Goal: Information Seeking & Learning: Check status

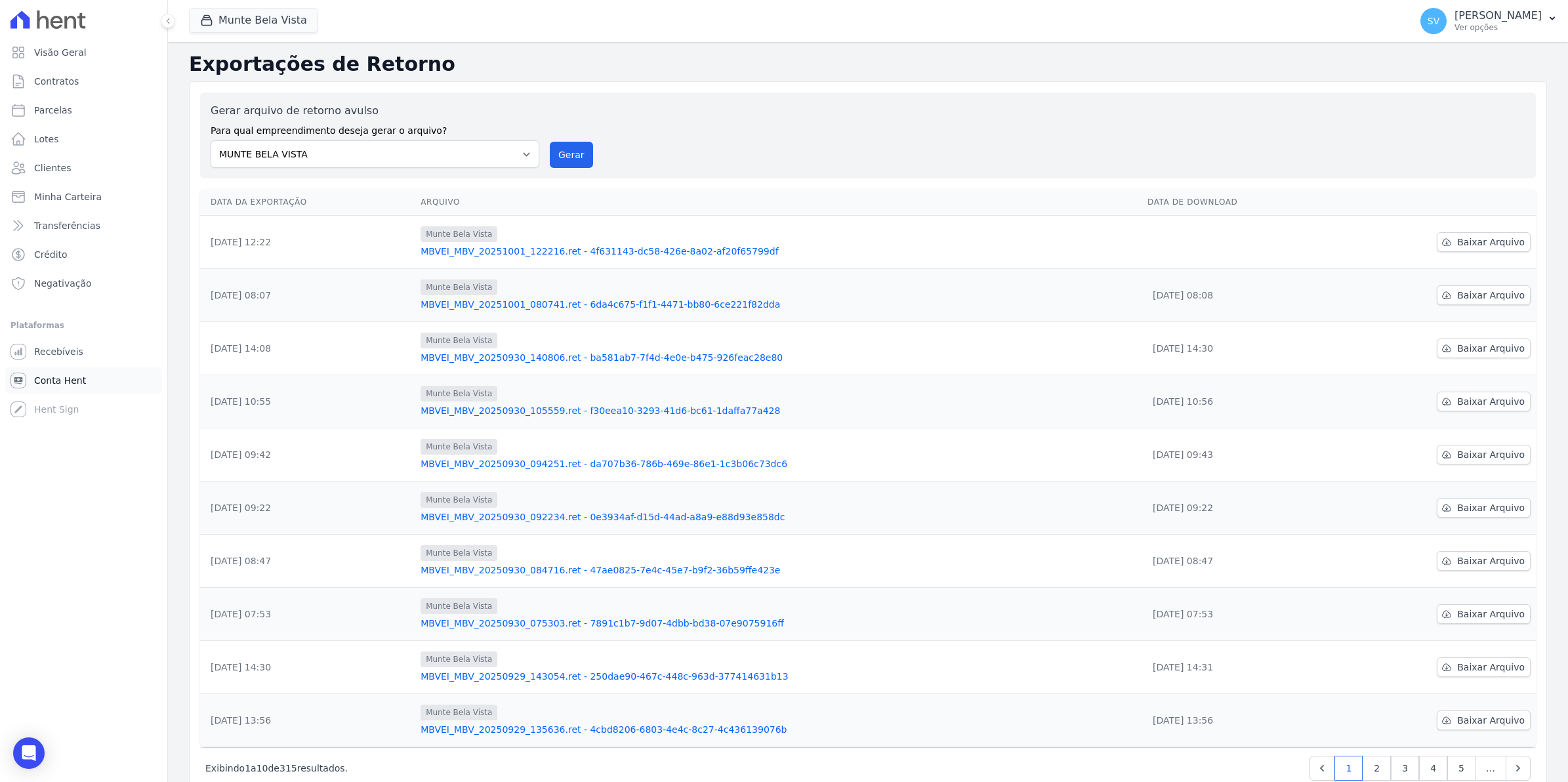
drag, startPoint x: 36, startPoint y: 381, endPoint x: 36, endPoint y: 371, distance: 10.0
click at [36, 381] on span "Conta Hent" at bounding box center [60, 381] width 52 height 13
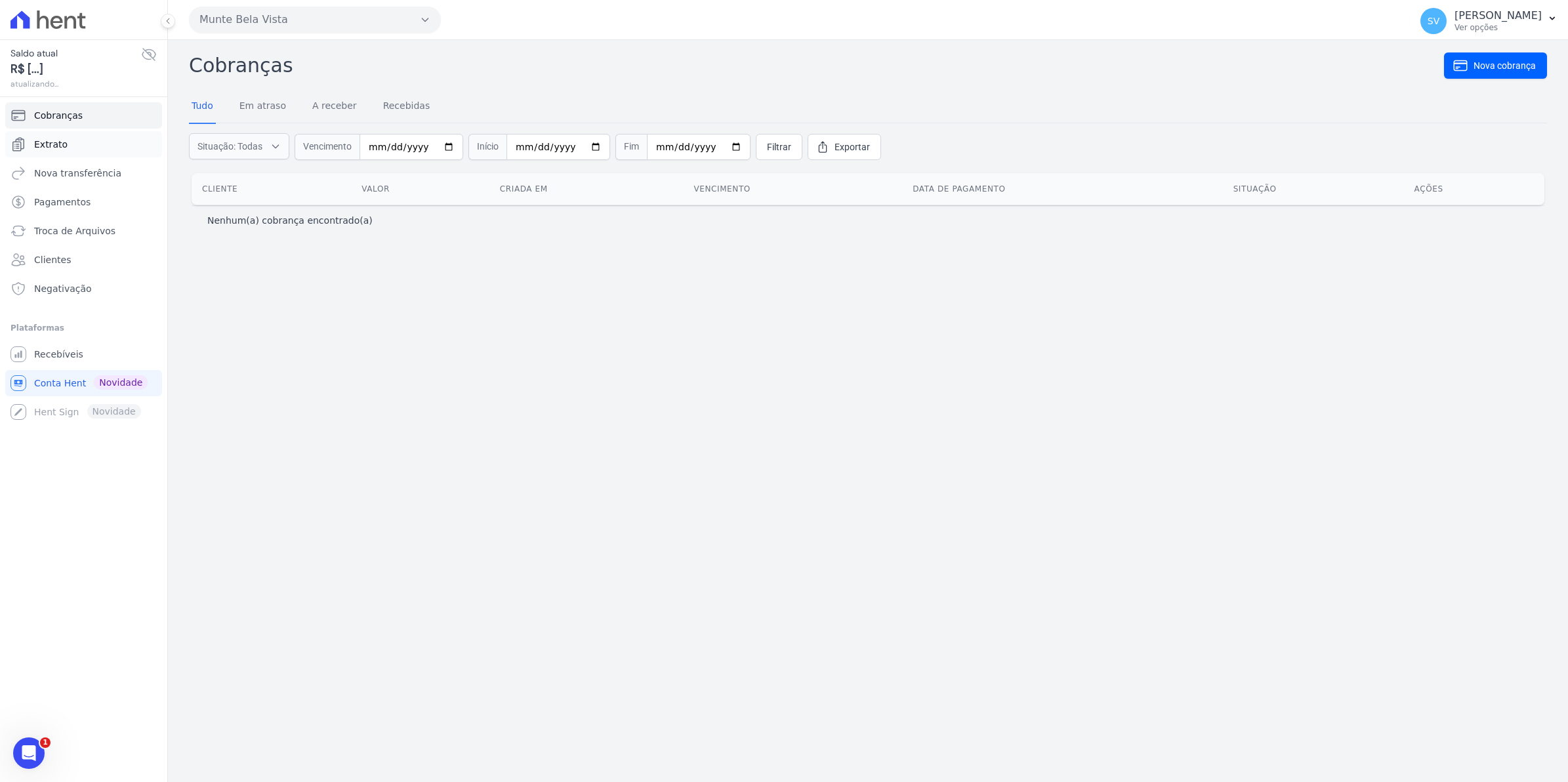
click at [66, 149] on link "Extrato" at bounding box center [83, 144] width 156 height 26
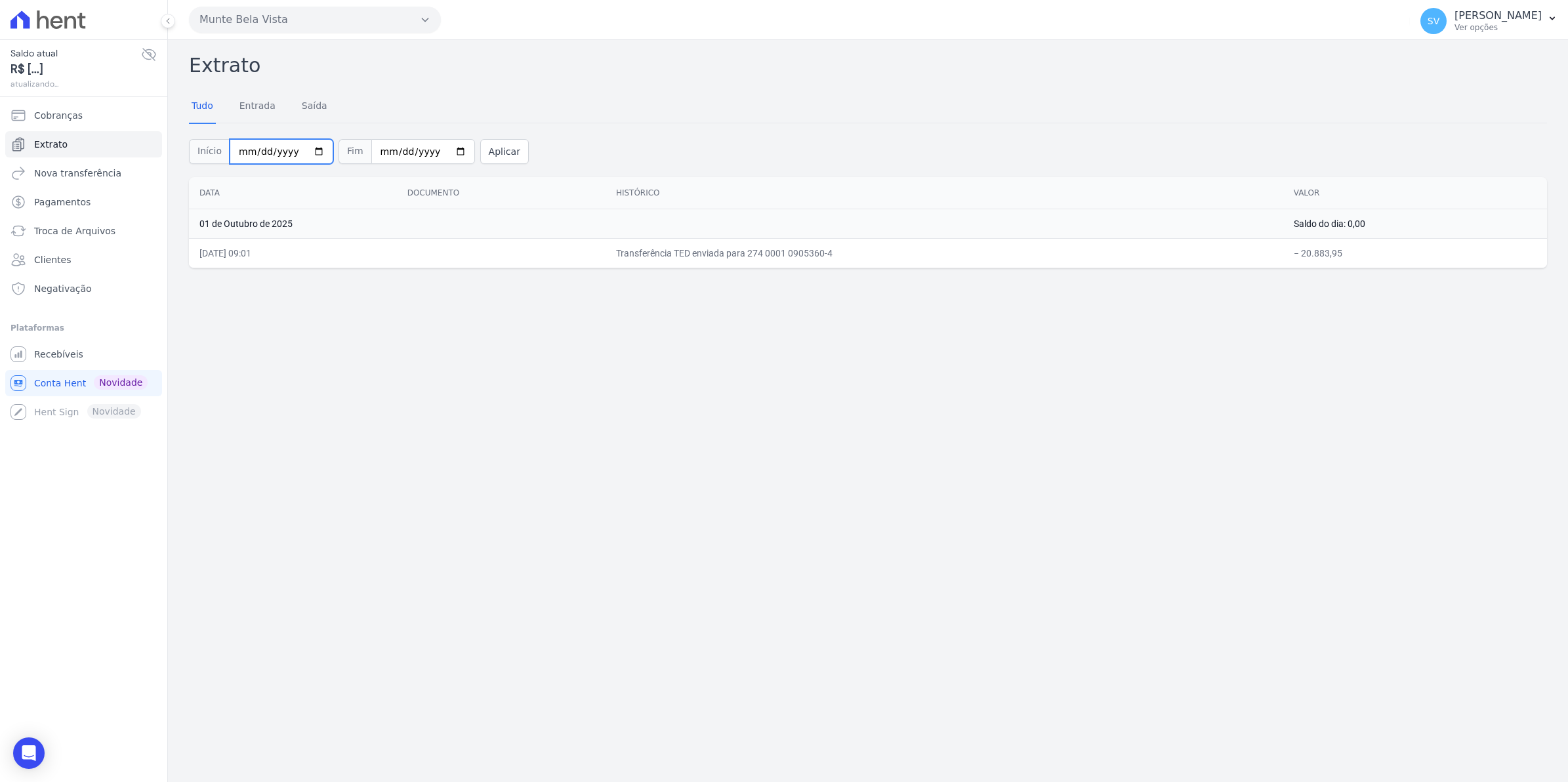
click at [305, 151] on input "[DATE]" at bounding box center [281, 151] width 104 height 25
type input "[DATE]"
click at [484, 151] on button "Aplicar" at bounding box center [504, 151] width 48 height 25
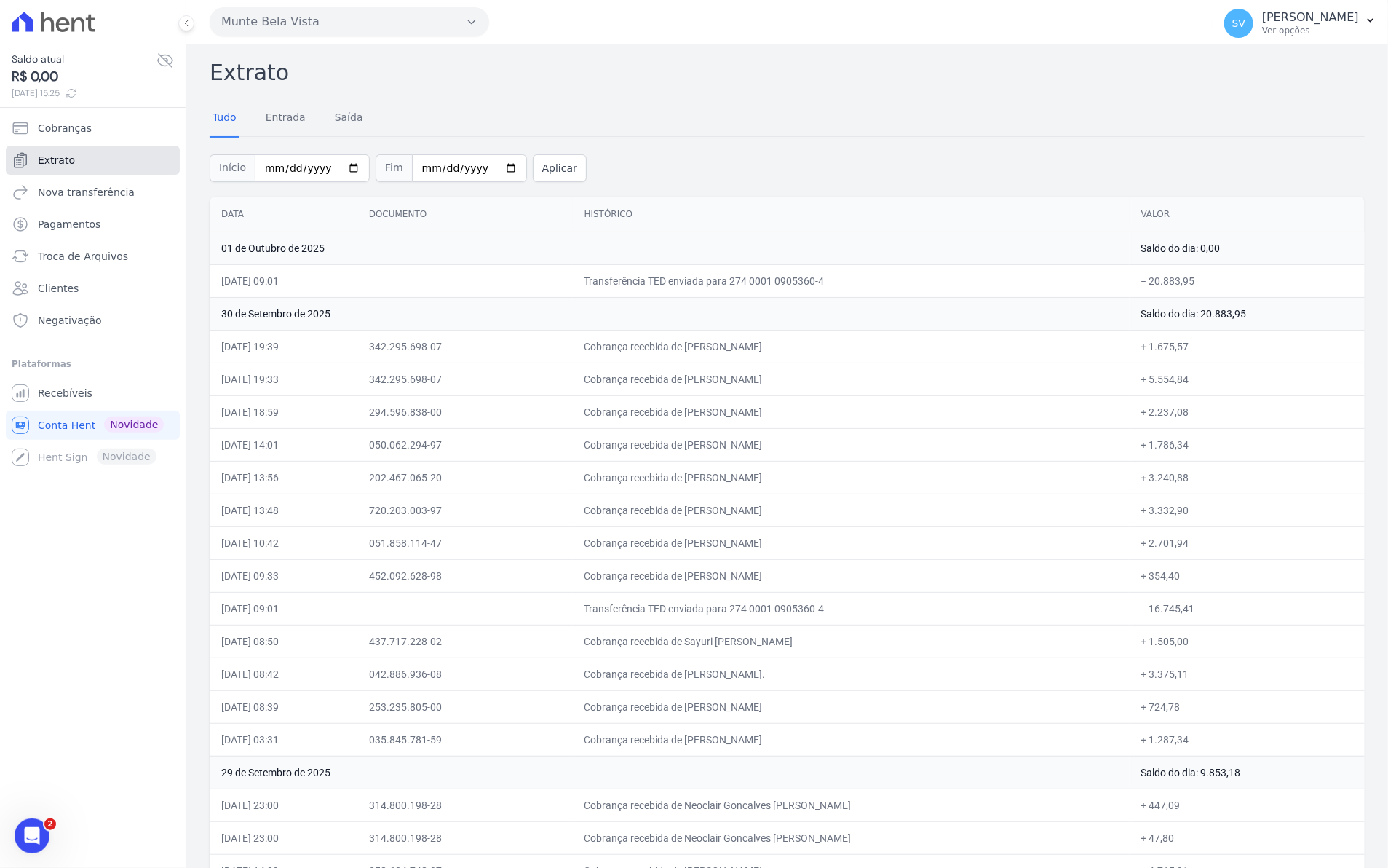
click at [69, 157] on span "Extrato" at bounding box center [56, 160] width 37 height 15
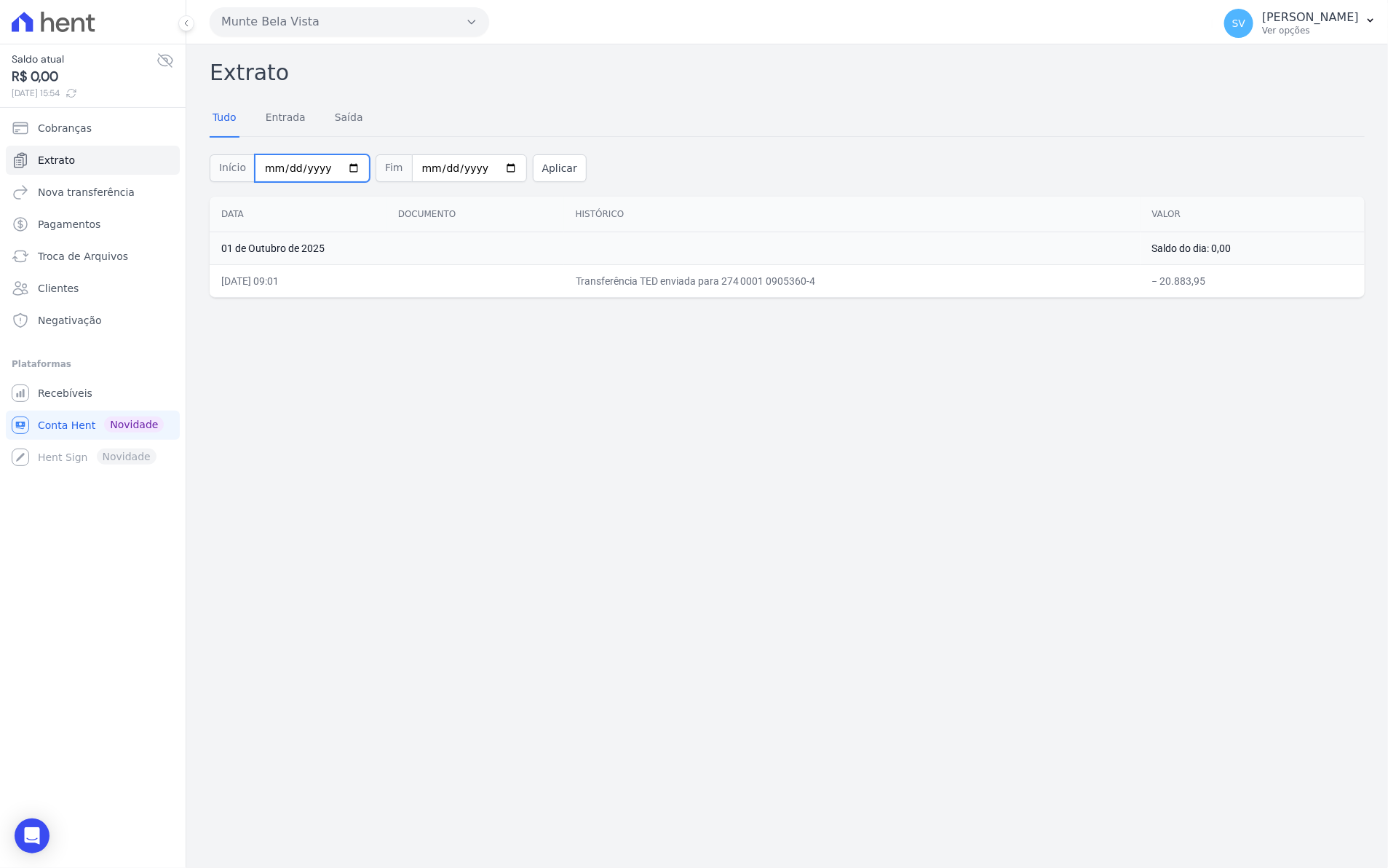
click at [342, 166] on input "[DATE]" at bounding box center [312, 168] width 115 height 27
type input "[DATE]"
click at [537, 169] on button "Aplicar" at bounding box center [560, 168] width 54 height 27
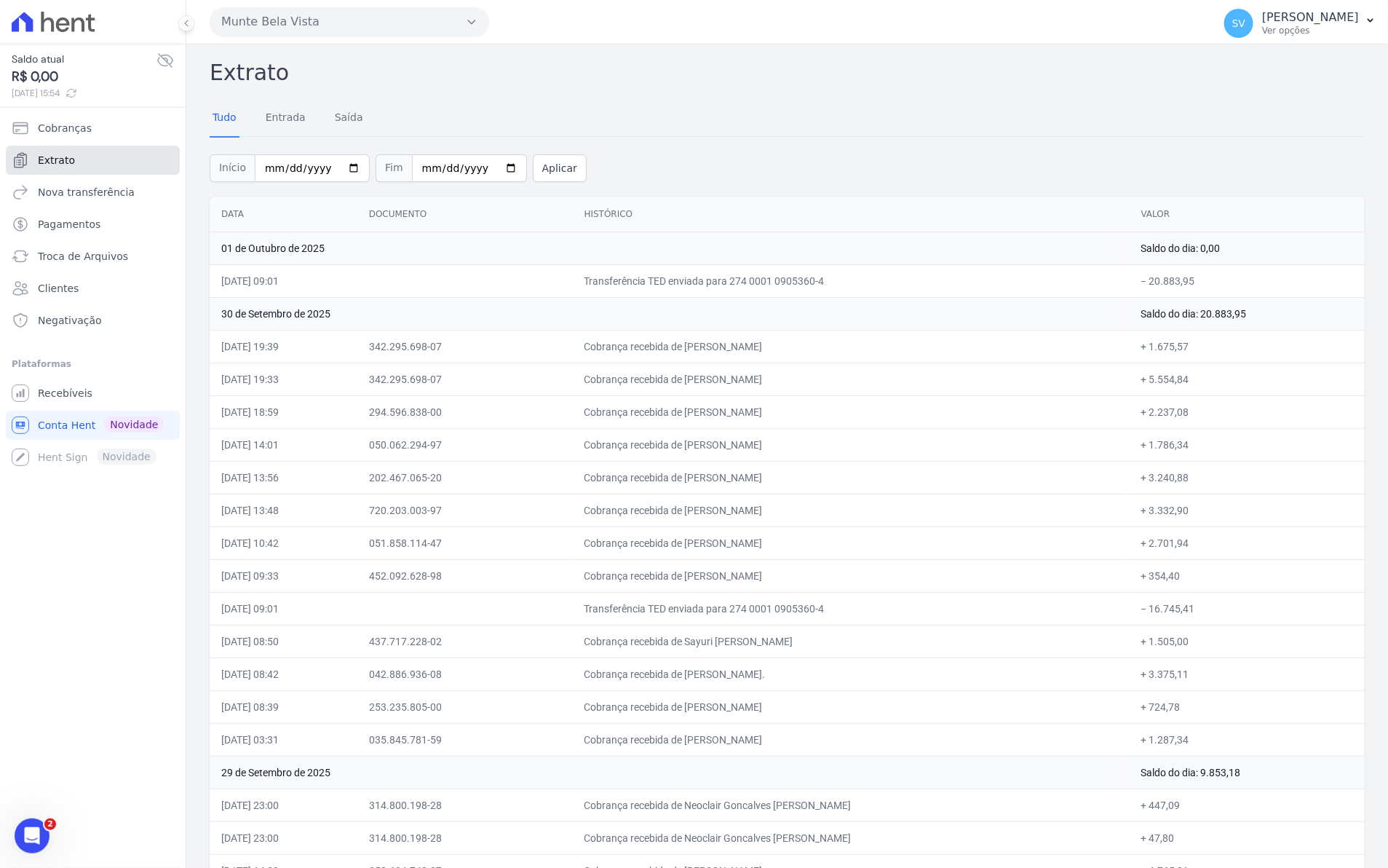
drag, startPoint x: 55, startPoint y: 160, endPoint x: 67, endPoint y: 166, distance: 13.4
click at [55, 160] on span "Extrato" at bounding box center [56, 160] width 37 height 15
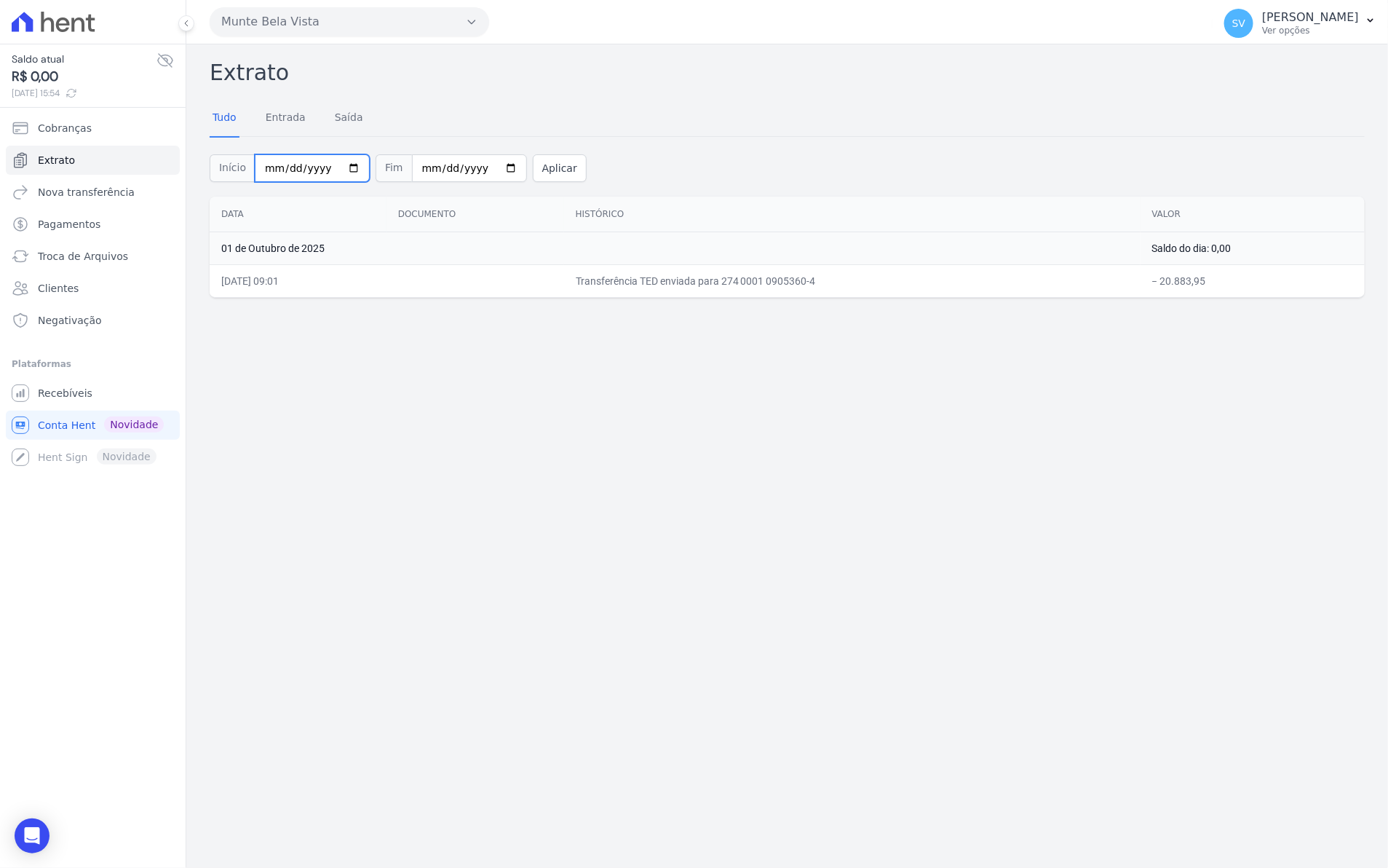
click at [342, 168] on input "[DATE]" at bounding box center [312, 168] width 115 height 27
type input "[DATE]"
click at [548, 168] on button "Aplicar" at bounding box center [560, 168] width 54 height 27
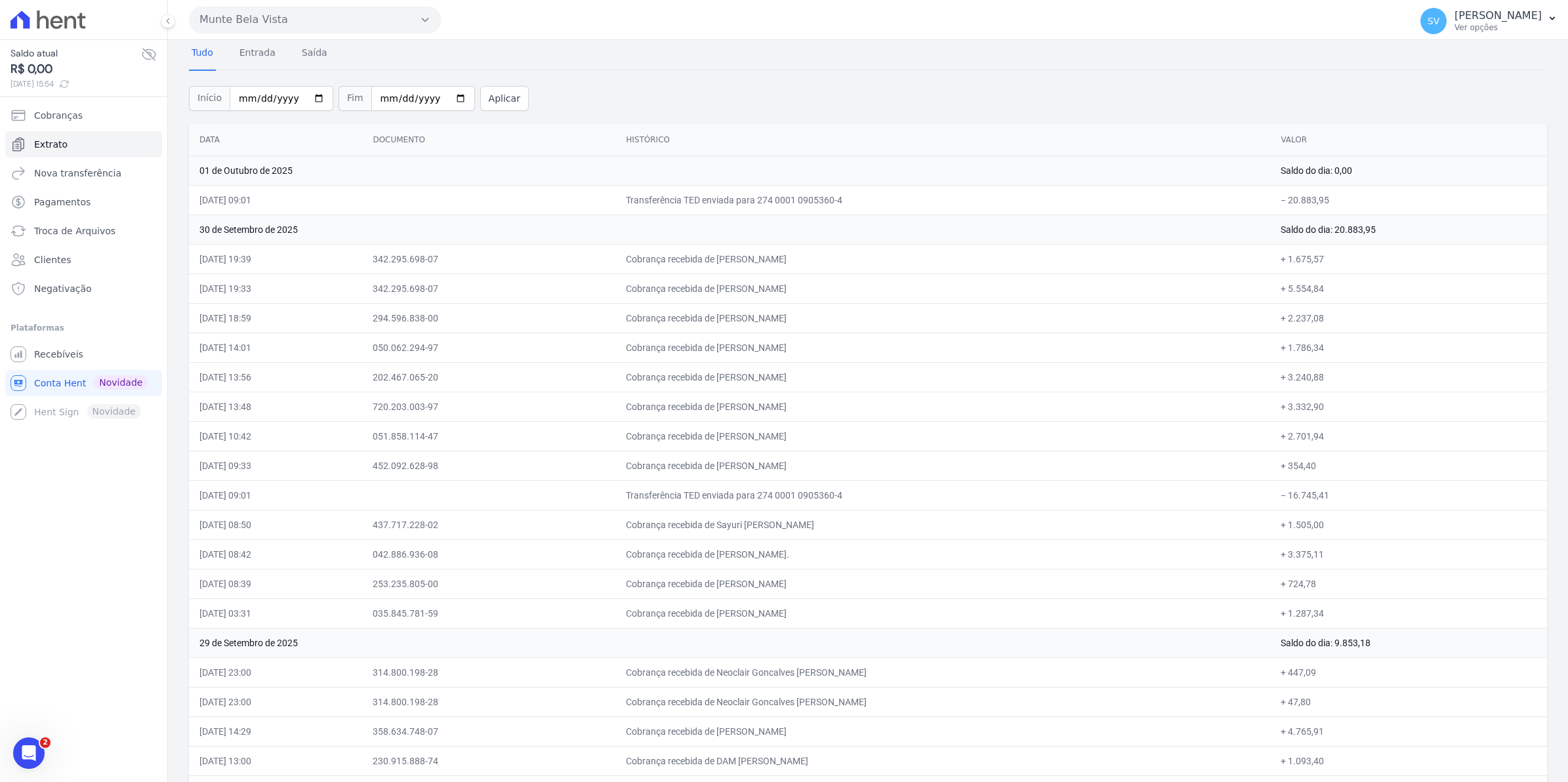
scroll to position [82, 0]
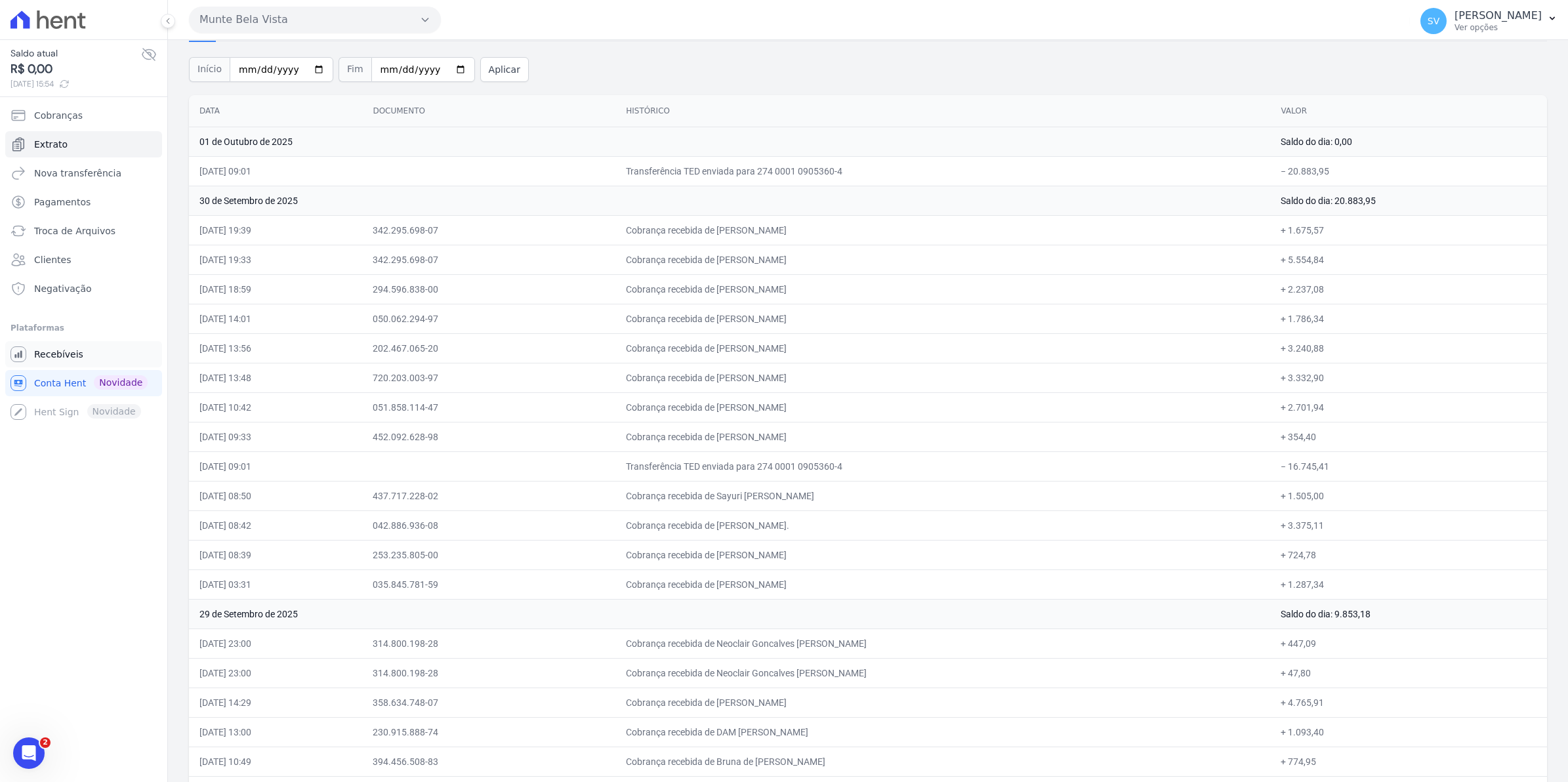
click at [70, 349] on span "Recebíveis" at bounding box center [59, 355] width 49 height 13
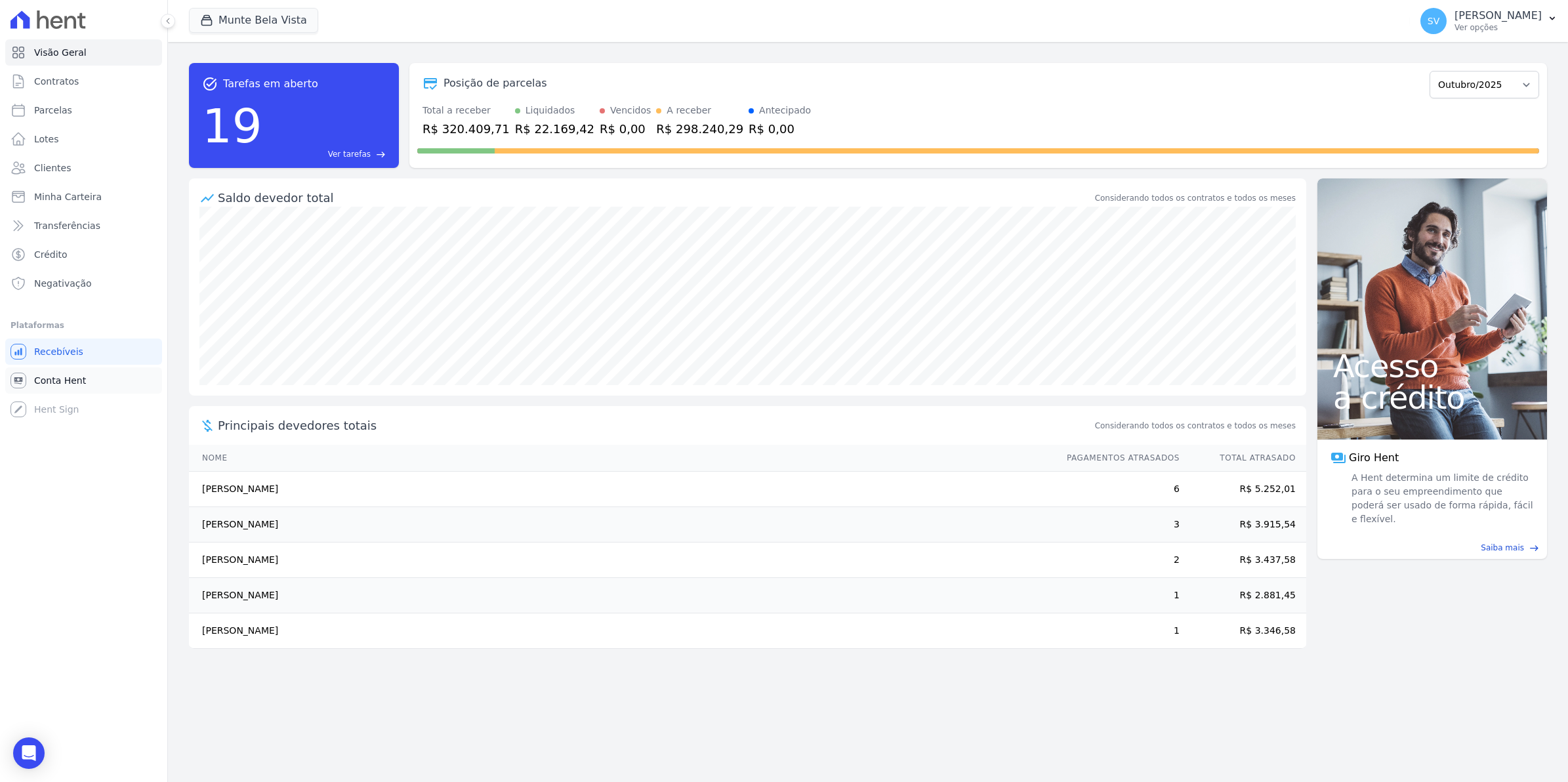
click at [41, 386] on span "Conta Hent" at bounding box center [60, 381] width 52 height 13
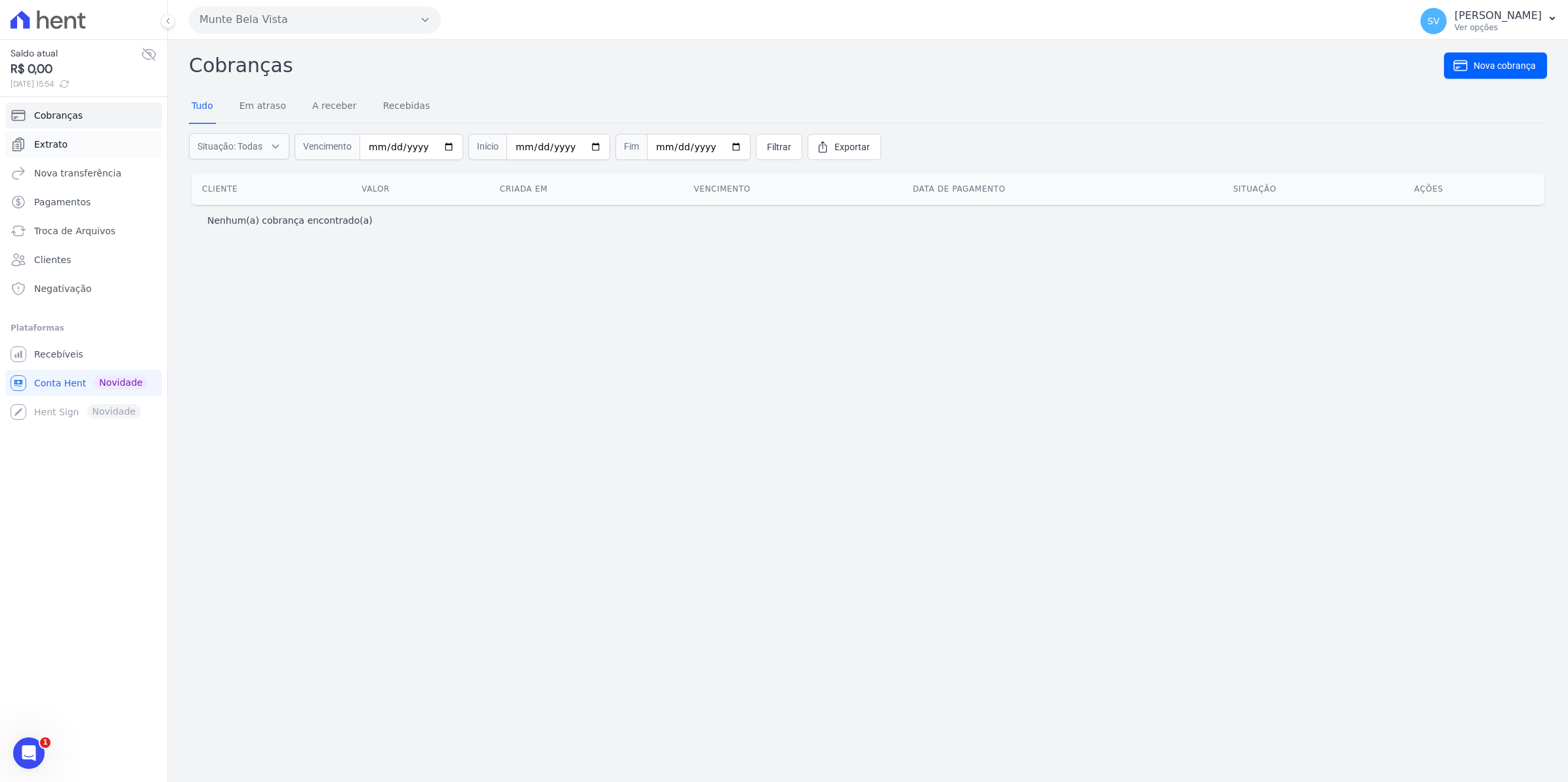
click at [60, 143] on span "Extrato" at bounding box center [51, 144] width 34 height 13
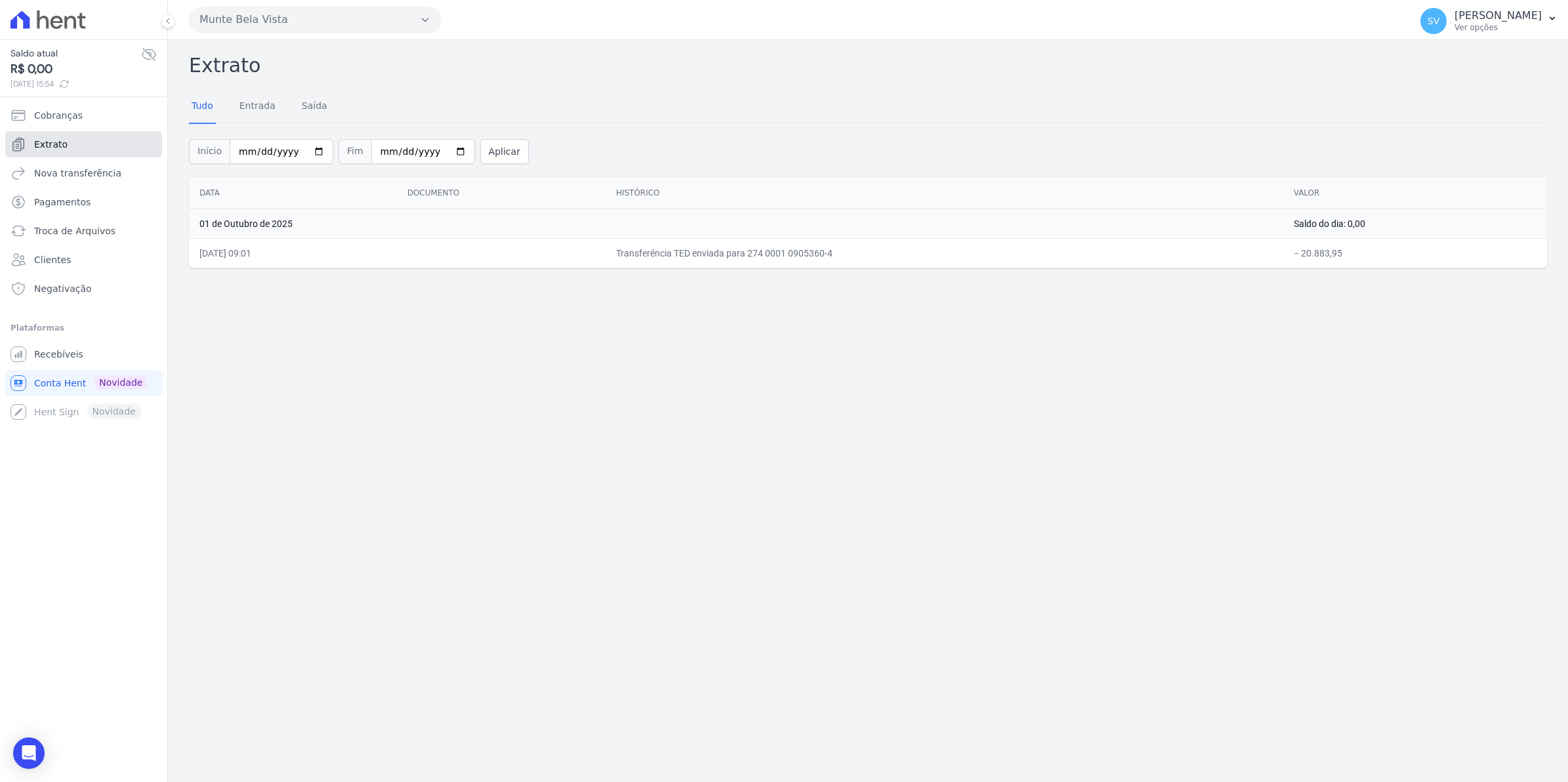
click at [72, 145] on link "Extrato" at bounding box center [83, 144] width 156 height 26
click at [47, 356] on span "Recebíveis" at bounding box center [59, 355] width 49 height 13
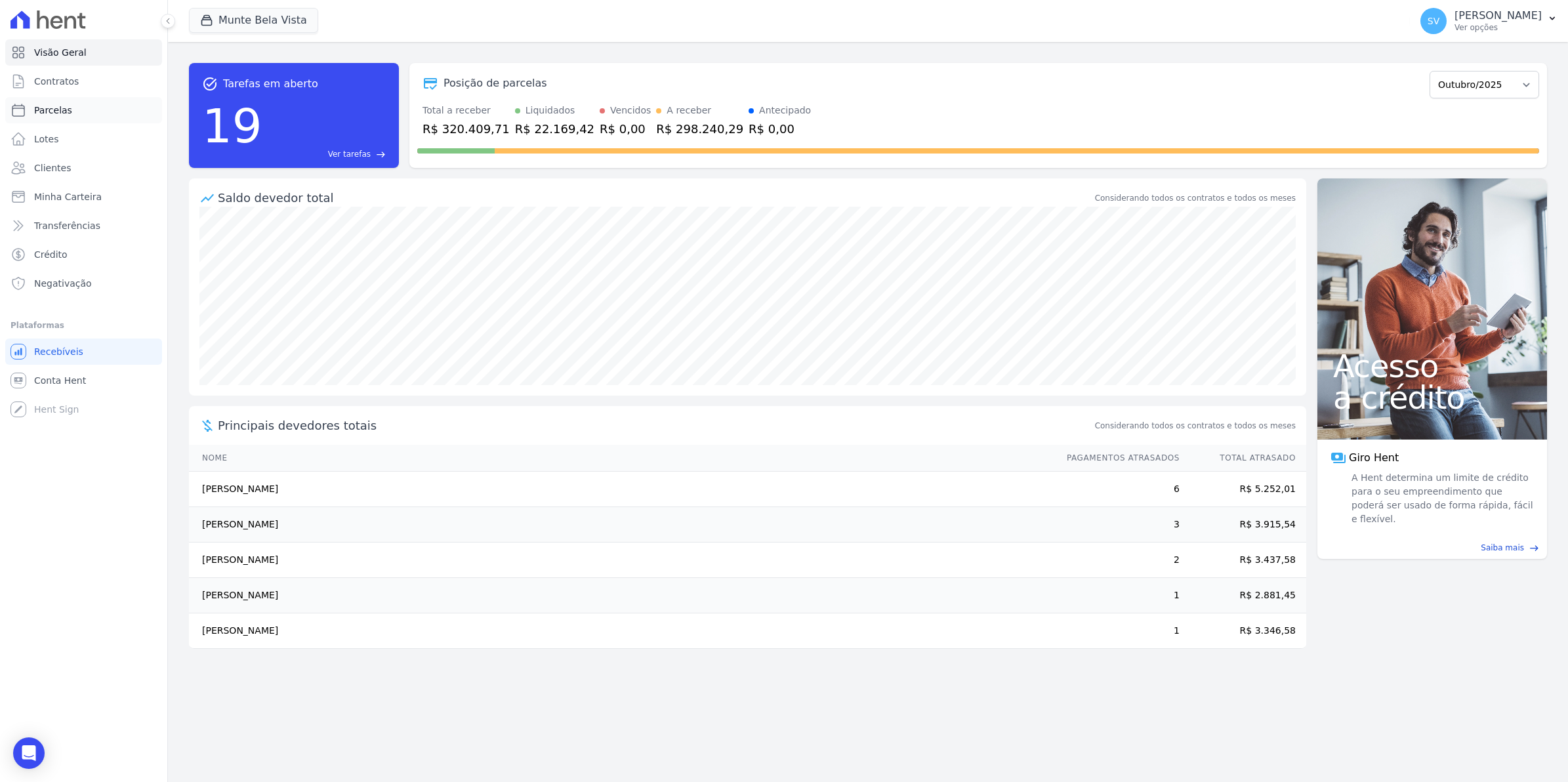
click at [47, 110] on span "Parcelas" at bounding box center [53, 110] width 38 height 13
select select
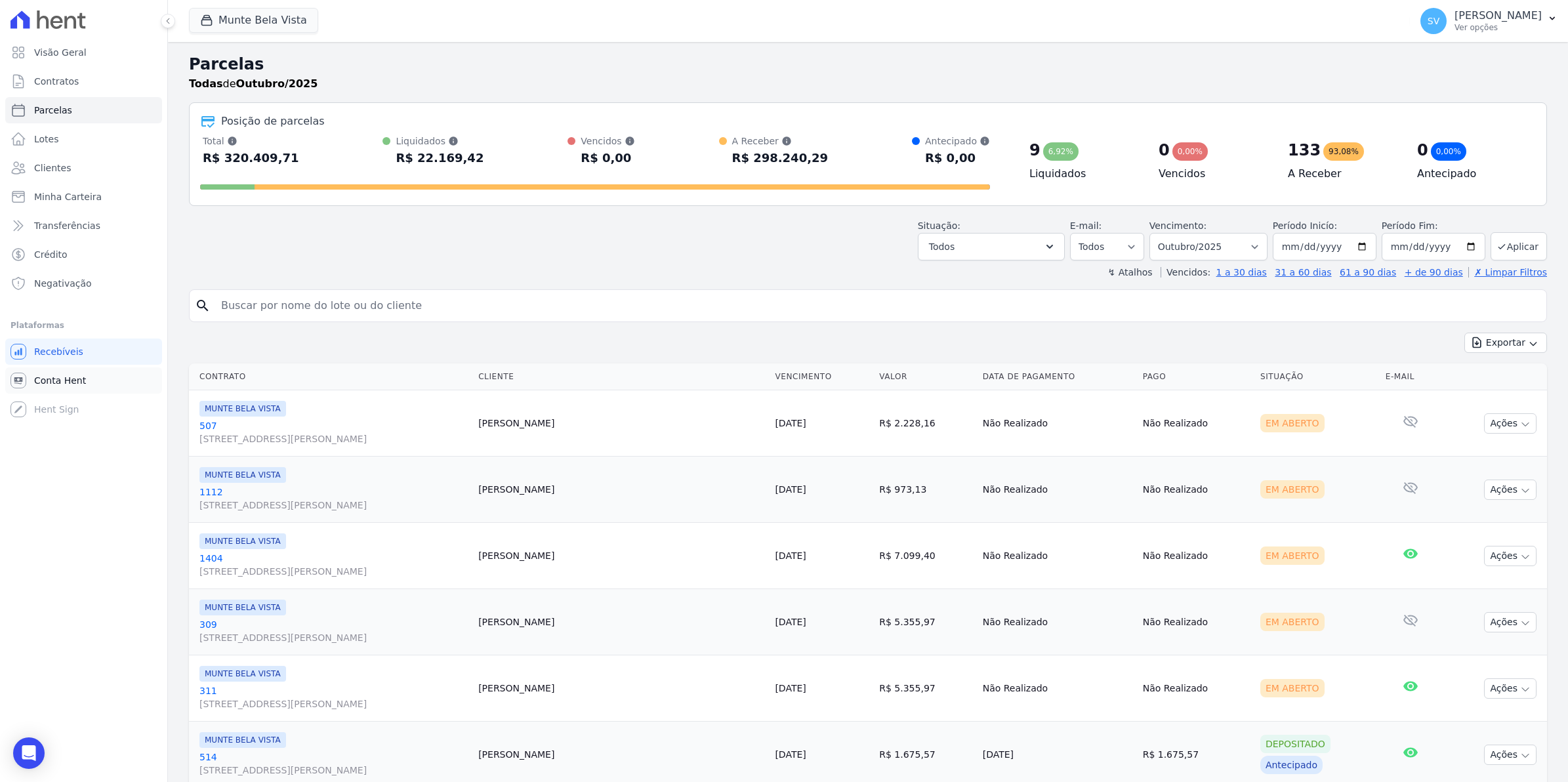
click at [74, 375] on span "Conta Hent" at bounding box center [60, 381] width 52 height 13
click at [53, 106] on span "Parcelas" at bounding box center [53, 110] width 38 height 13
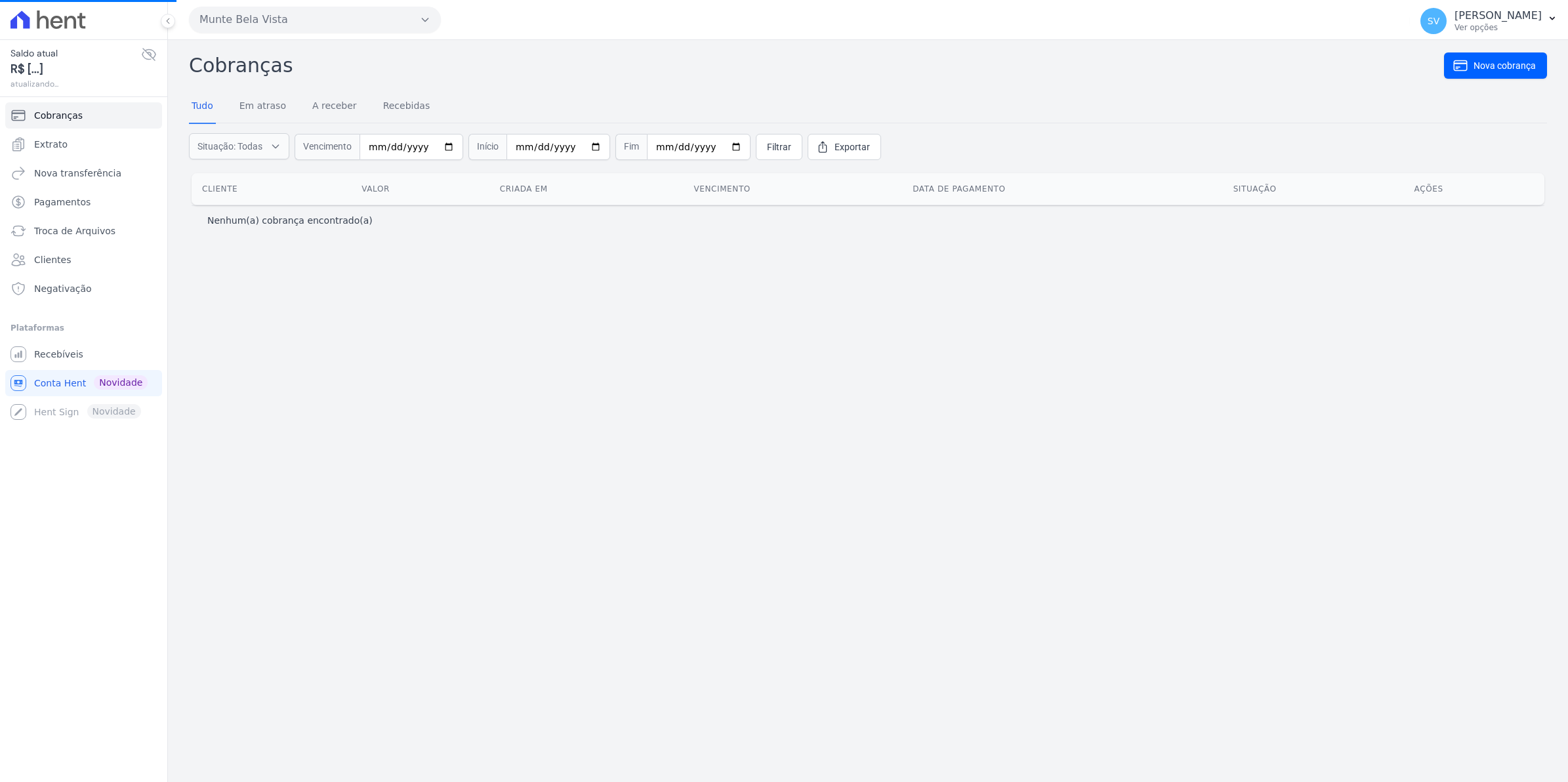
click at [70, 76] on span "R$ [...]" at bounding box center [75, 69] width 130 height 18
select select
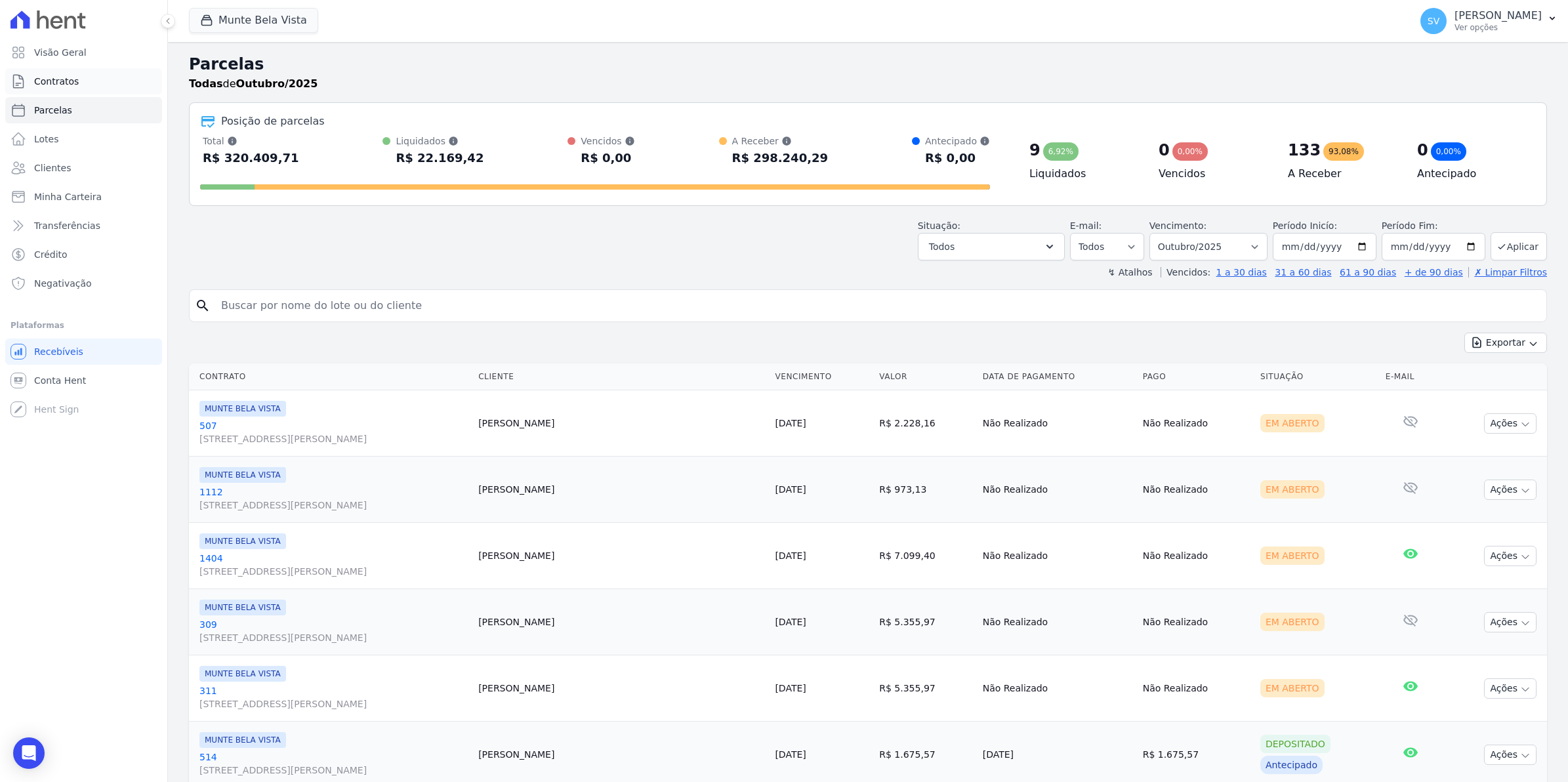
click at [76, 89] on link "Contratos" at bounding box center [83, 81] width 156 height 26
